Goal: Navigation & Orientation: Find specific page/section

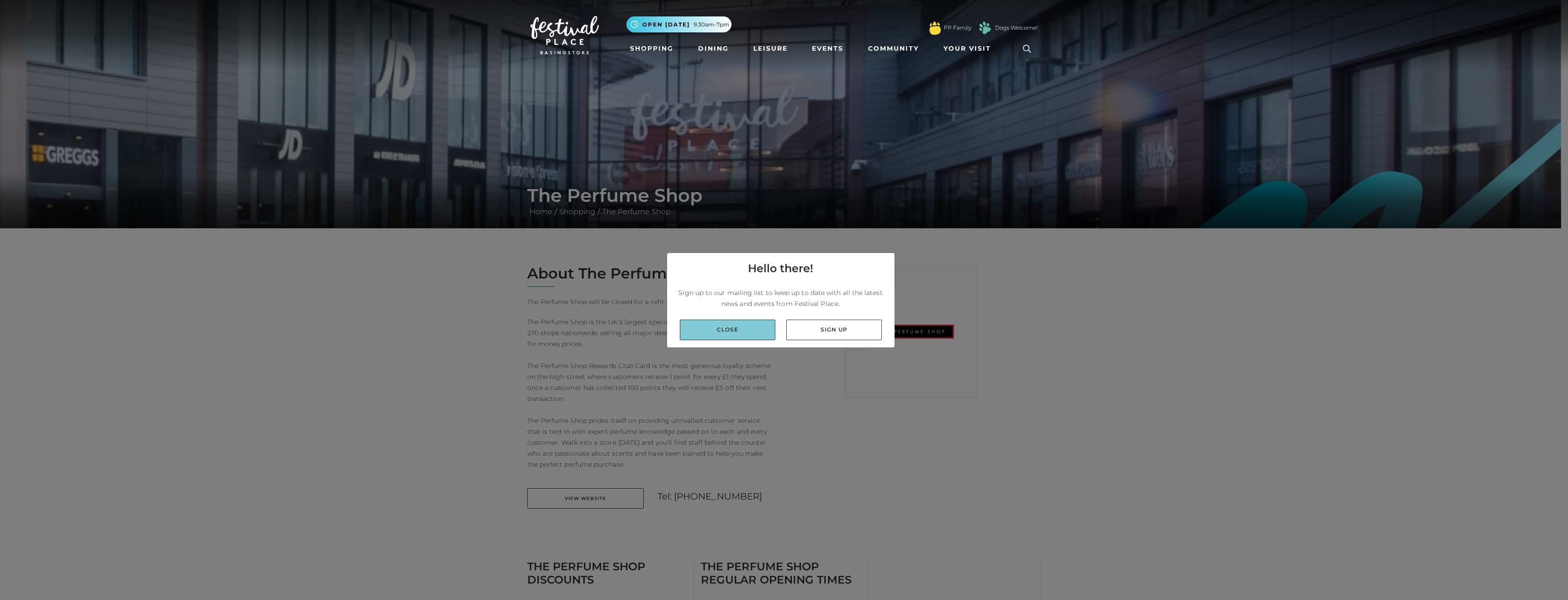
click at [730, 334] on link "Close" at bounding box center [727, 330] width 96 height 21
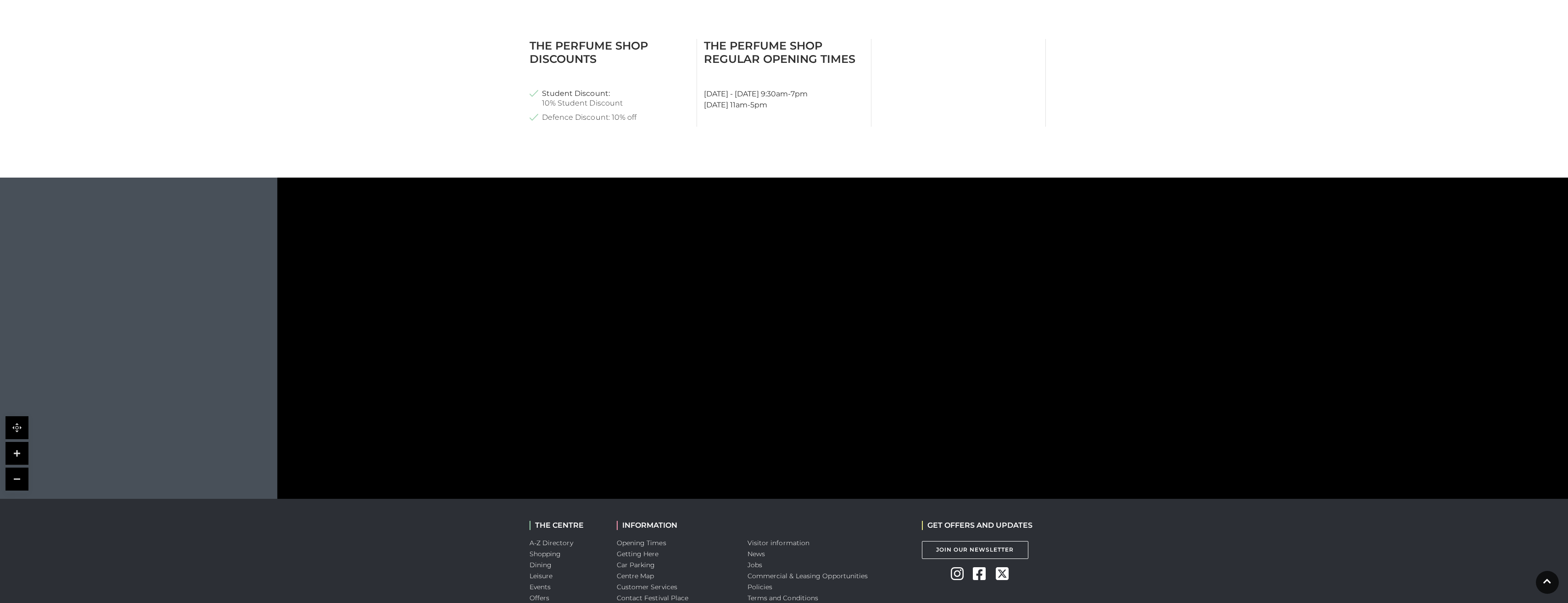
scroll to position [505, 0]
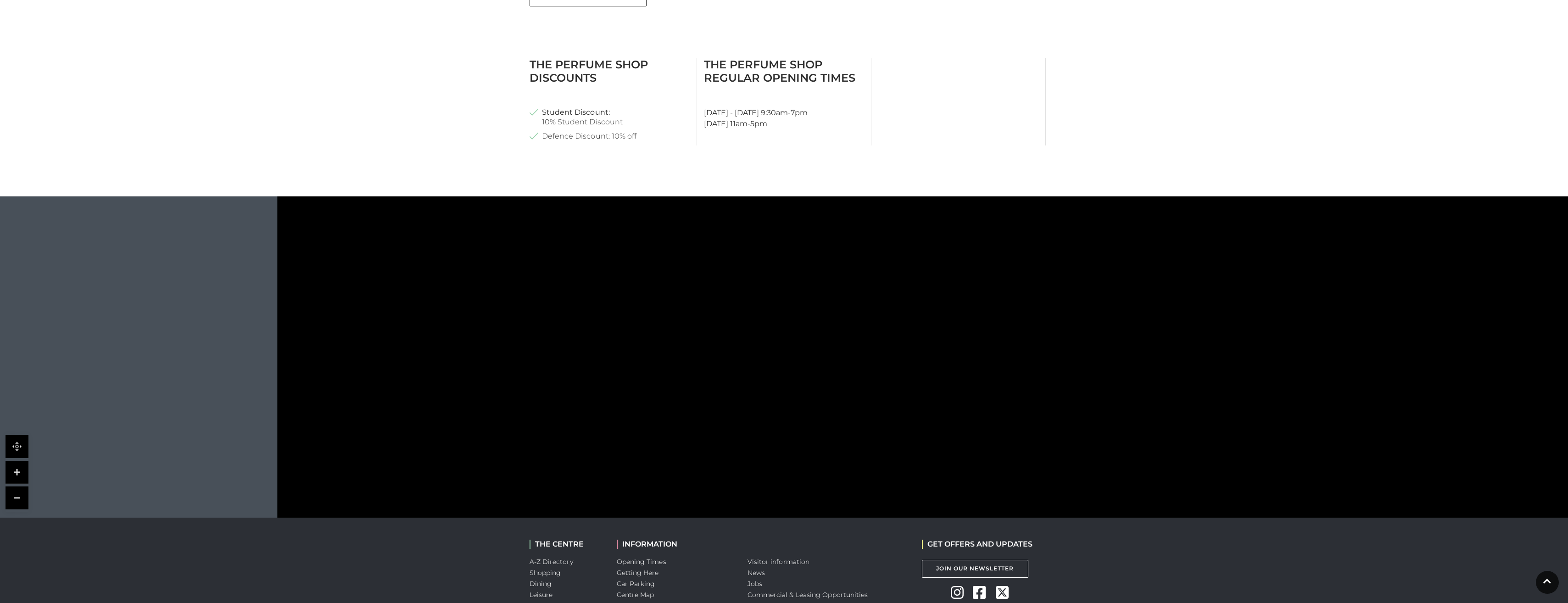
click at [1012, 445] on icon at bounding box center [1291, 322] width 2588 height 1432
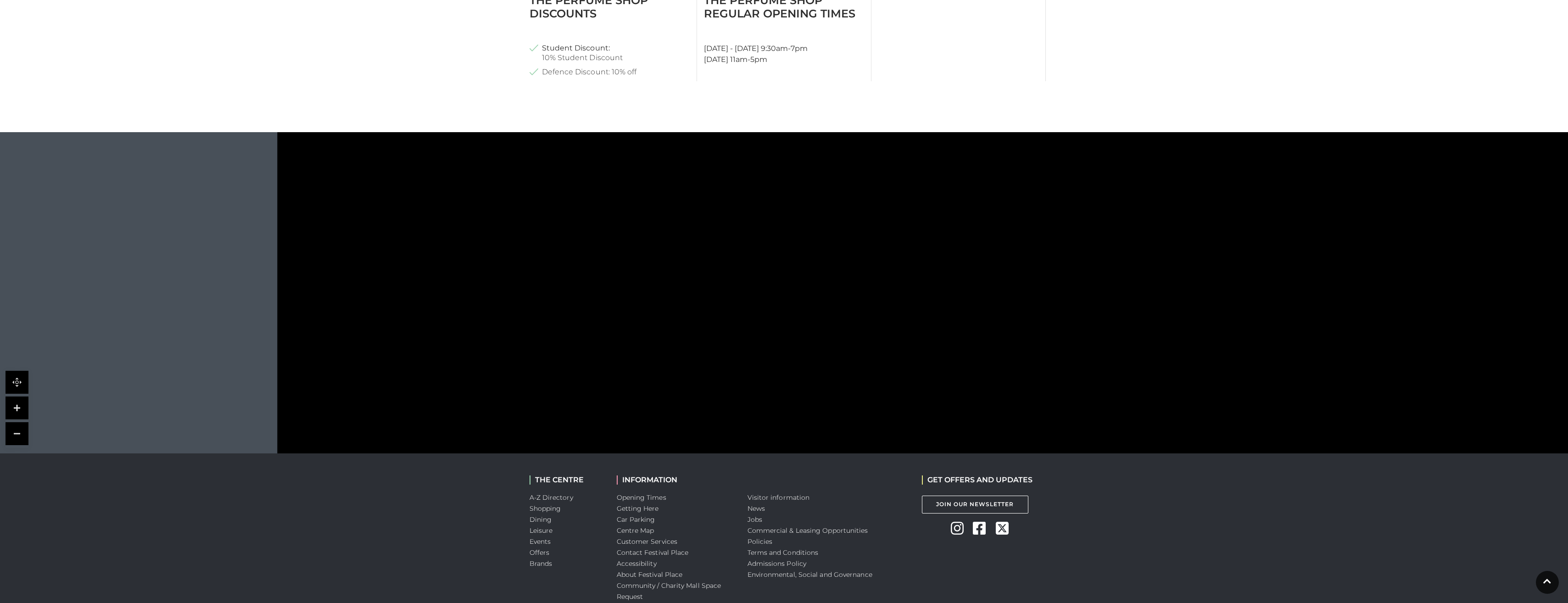
scroll to position [539, 0]
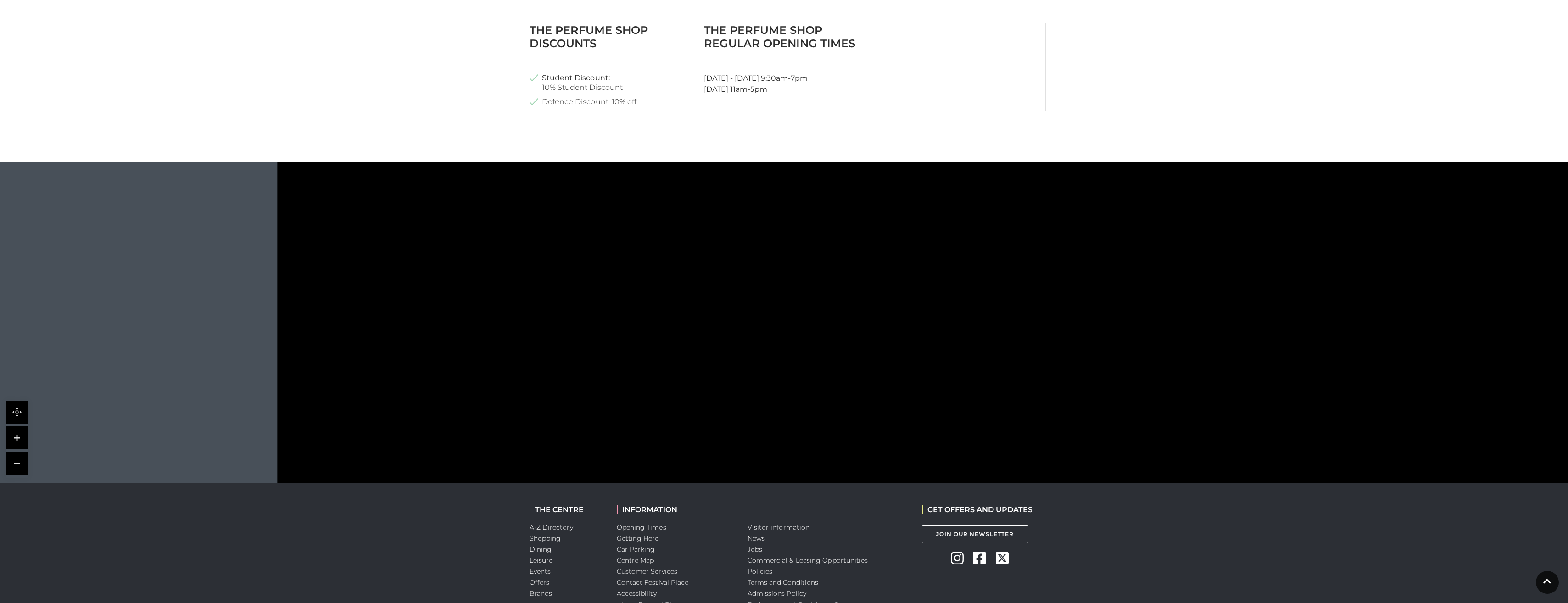
click at [17, 467] on link at bounding box center [17, 464] width 23 height 23
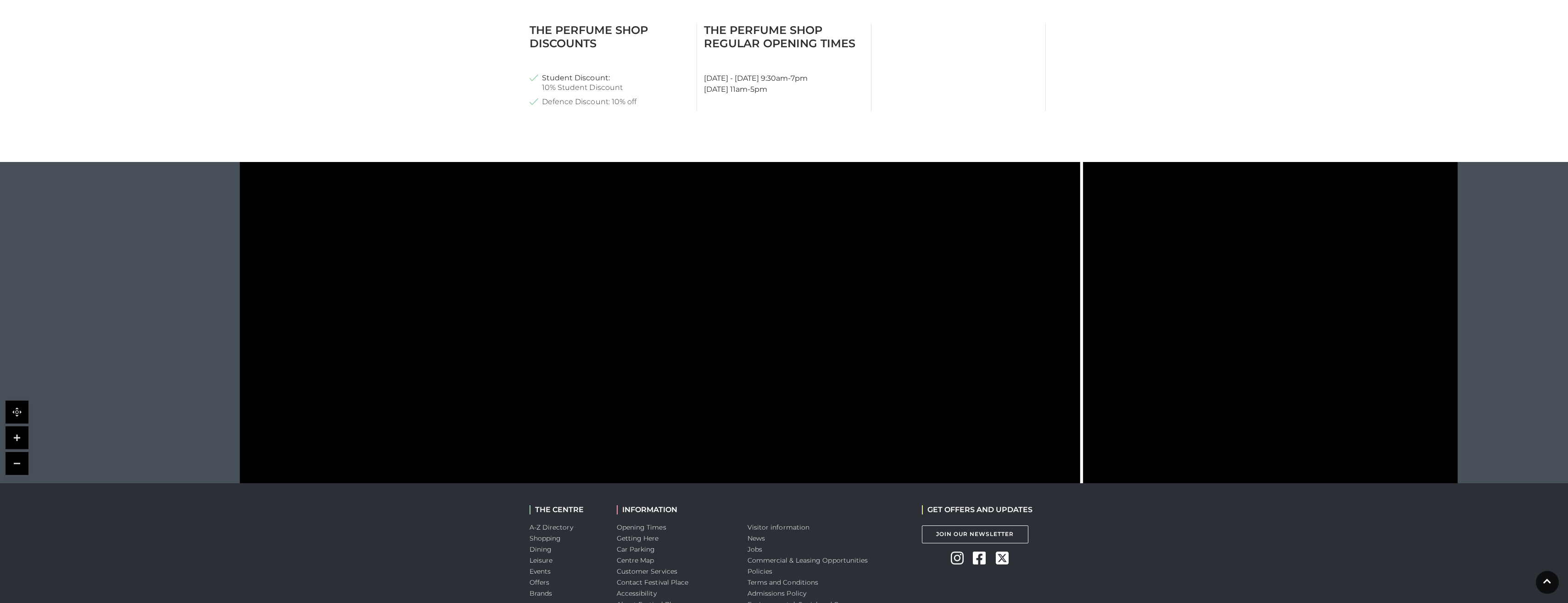
click at [17, 467] on link at bounding box center [17, 464] width 23 height 23
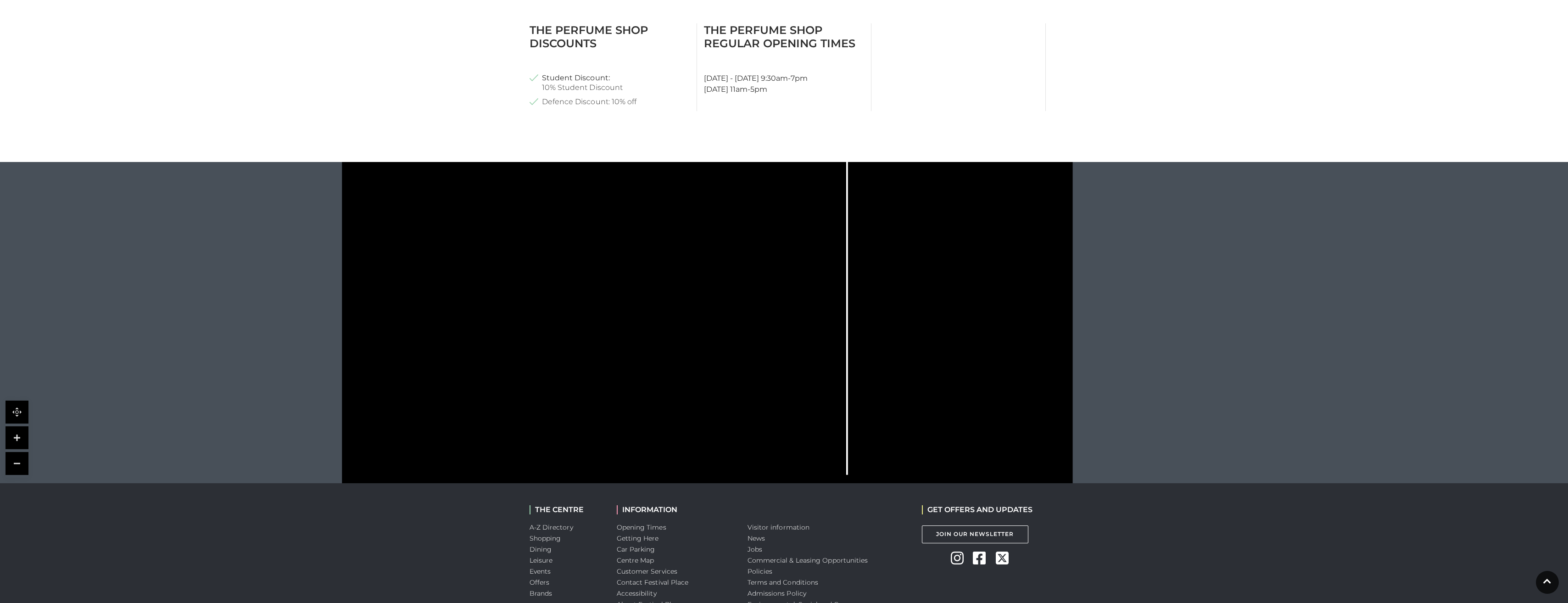
click at [573, 226] on rect at bounding box center [570, 212] width 18 height 29
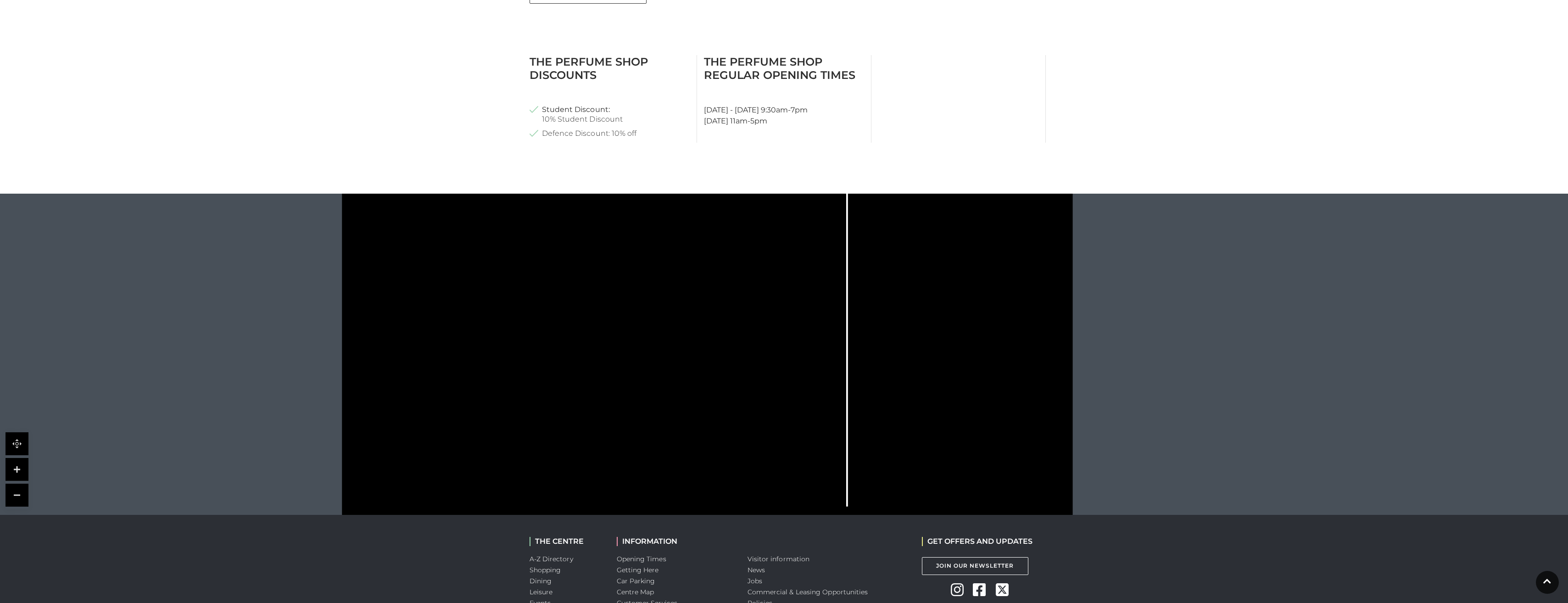
scroll to position [494, 0]
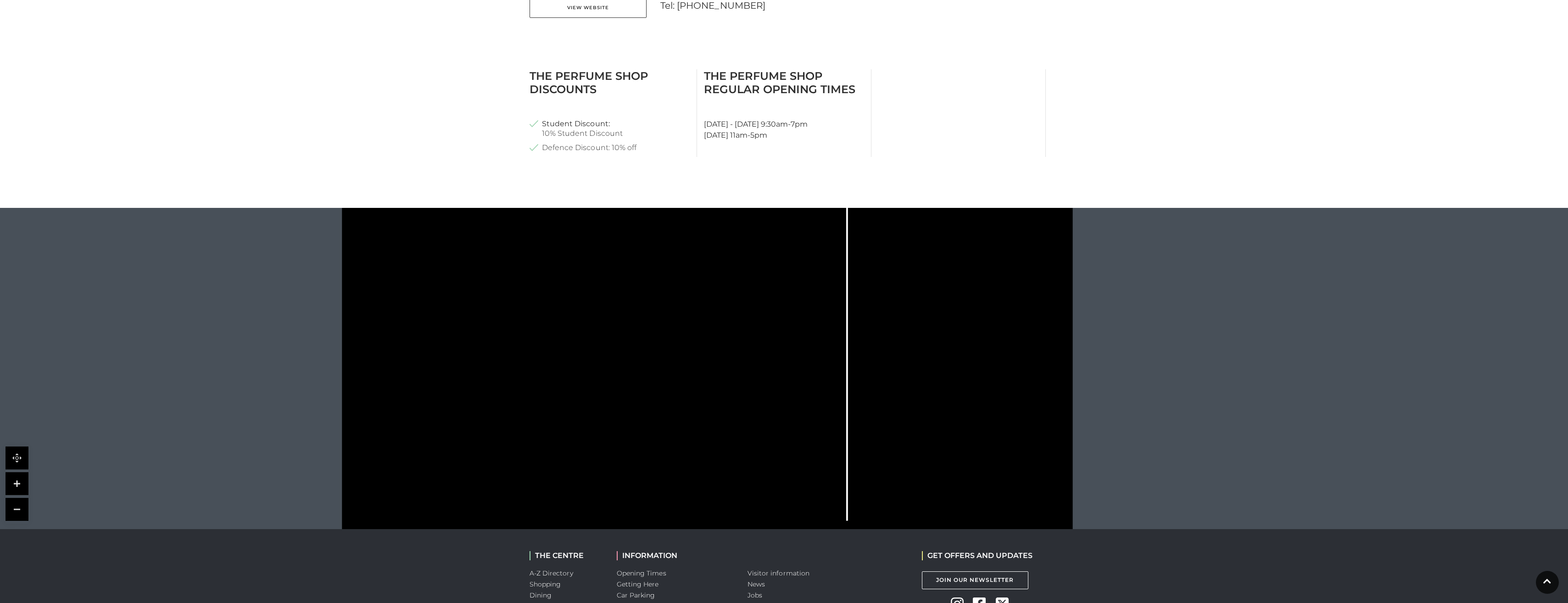
click at [18, 495] on link at bounding box center [17, 484] width 23 height 23
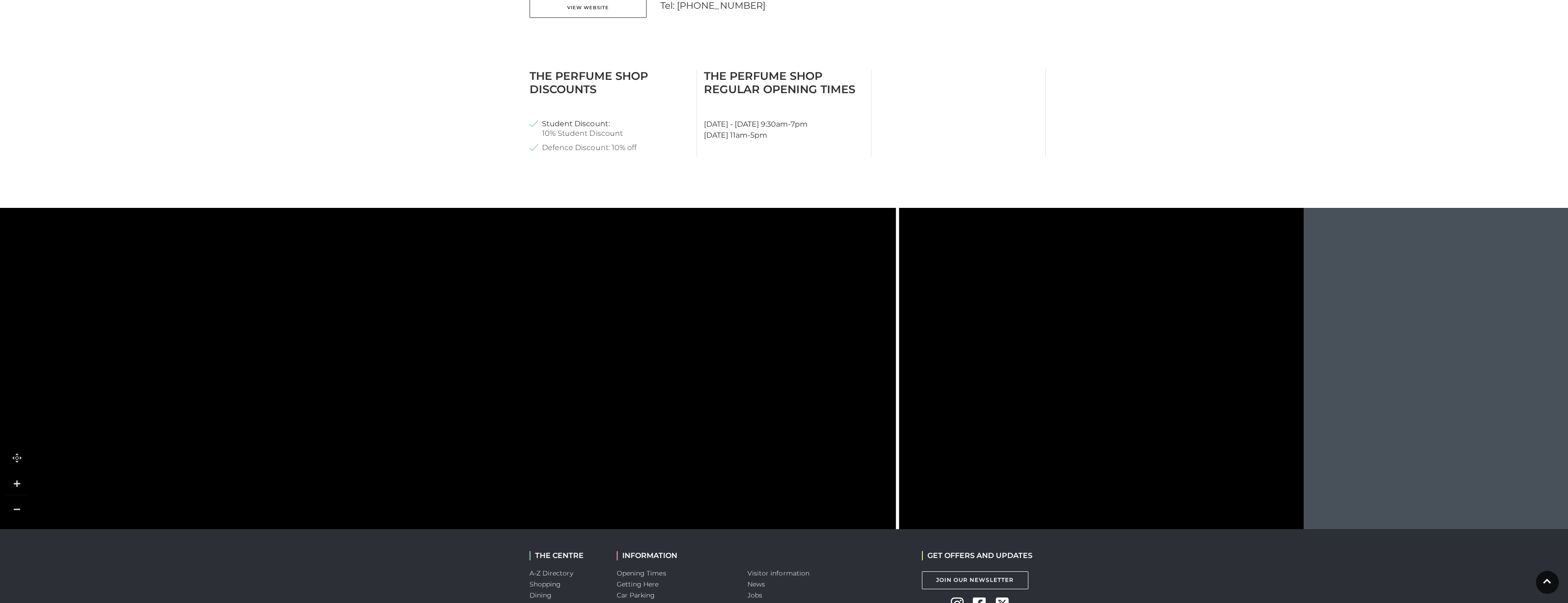
scroll to position [448, 0]
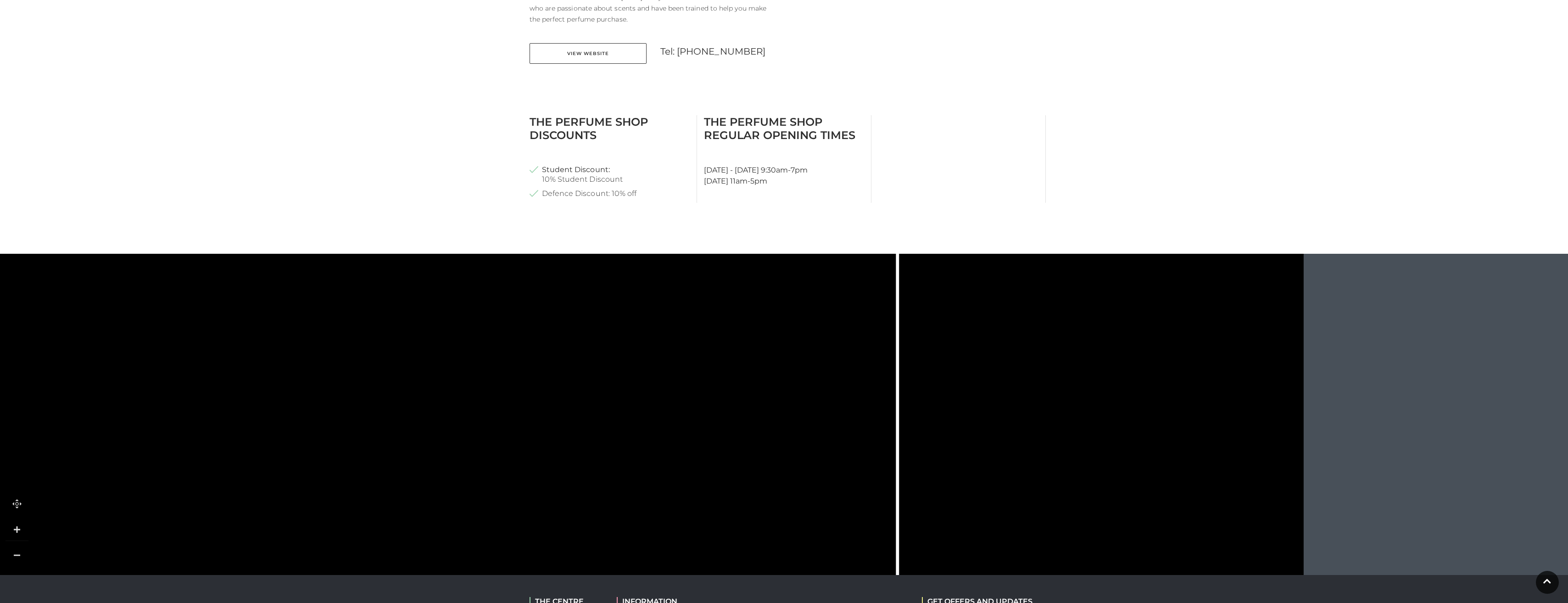
click at [20, 516] on link at bounding box center [17, 504] width 23 height 23
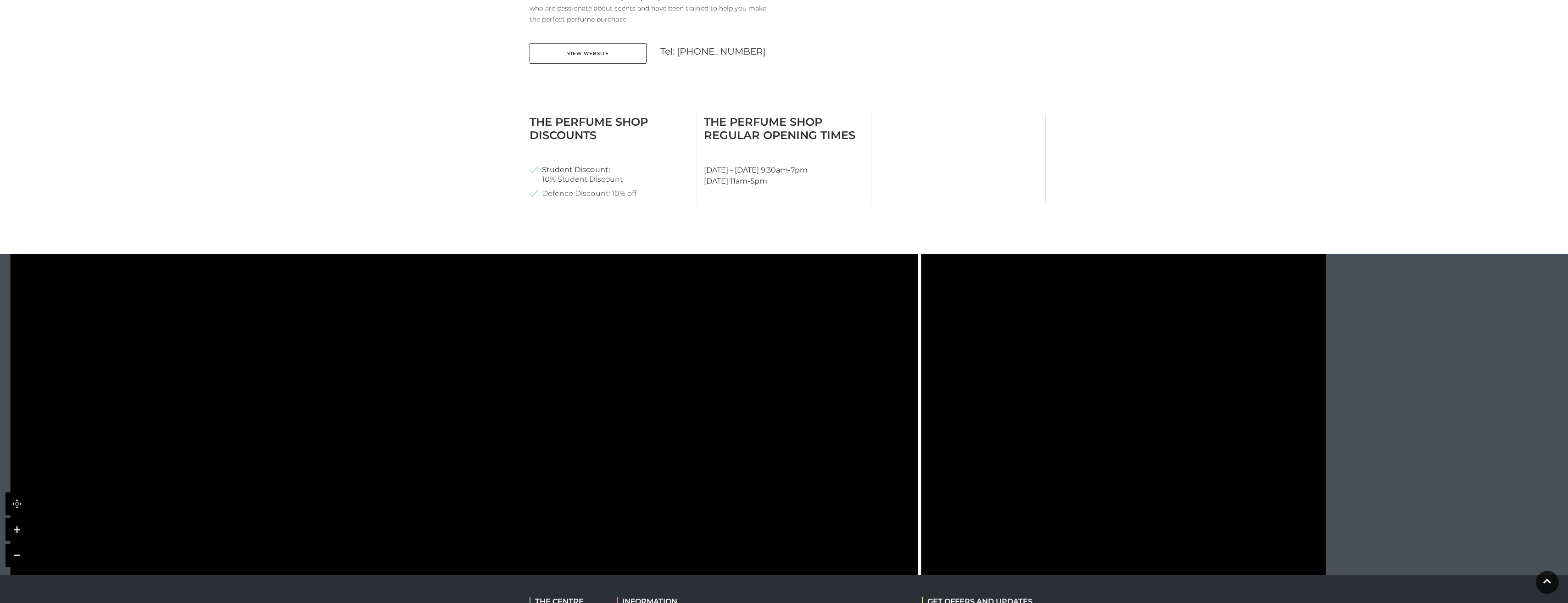
drag, startPoint x: 476, startPoint y: 385, endPoint x: 521, endPoint y: 224, distance: 167.2
click at [521, 224] on main "The Perfume Shop Home / Shopping / The Perfume Shop About The Perfume Shop The …" at bounding box center [784, 64] width 1568 height 1023
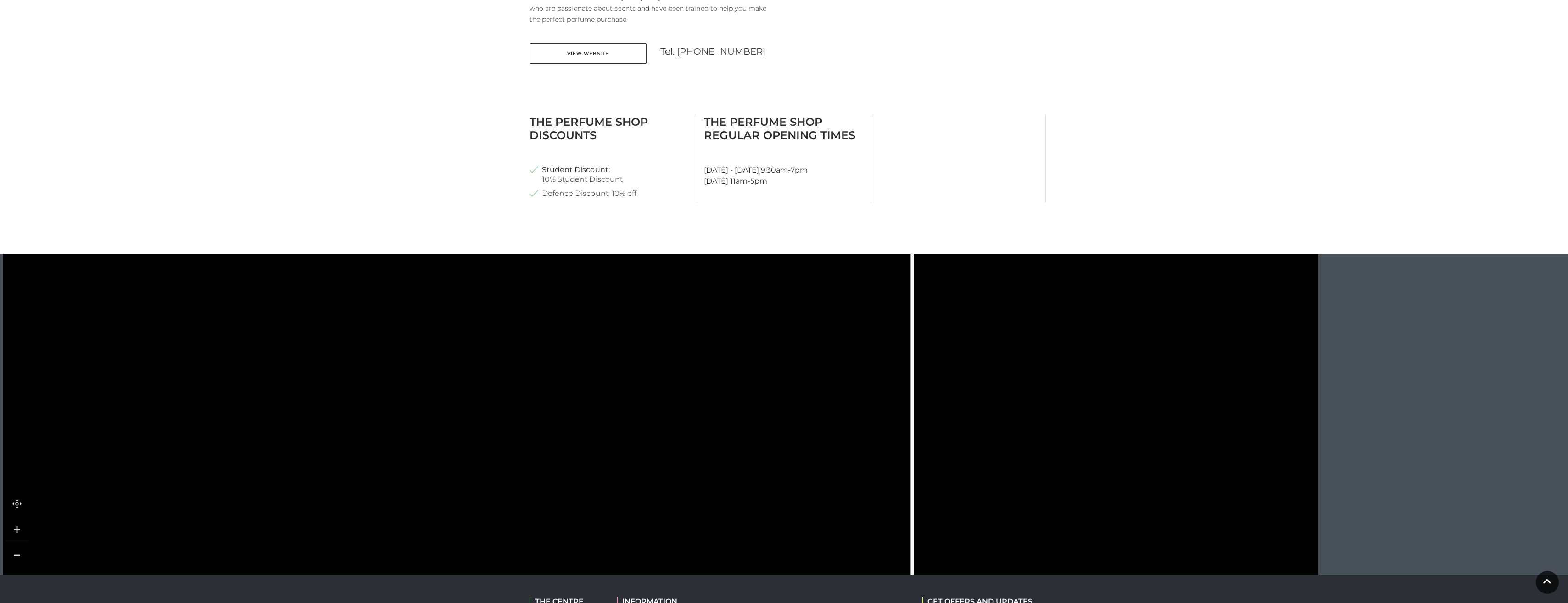
drag, startPoint x: 456, startPoint y: 334, endPoint x: 449, endPoint y: 465, distance: 131.2
click at [449, 462] on rect at bounding box center [418, 448] width 95 height 29
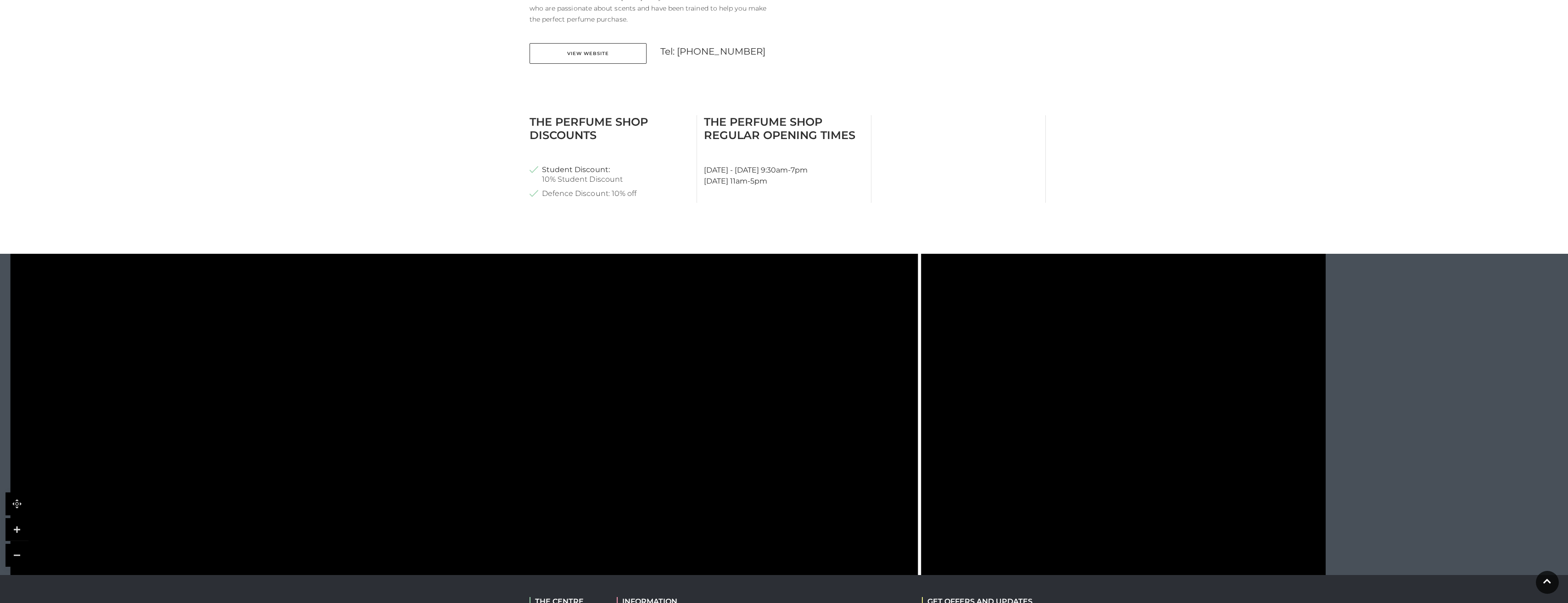
drag, startPoint x: 450, startPoint y: 380, endPoint x: 457, endPoint y: 445, distance: 65.4
click at [457, 445] on polygon at bounding box center [451, 443] width 44 height 109
